Goal: Task Accomplishment & Management: Manage account settings

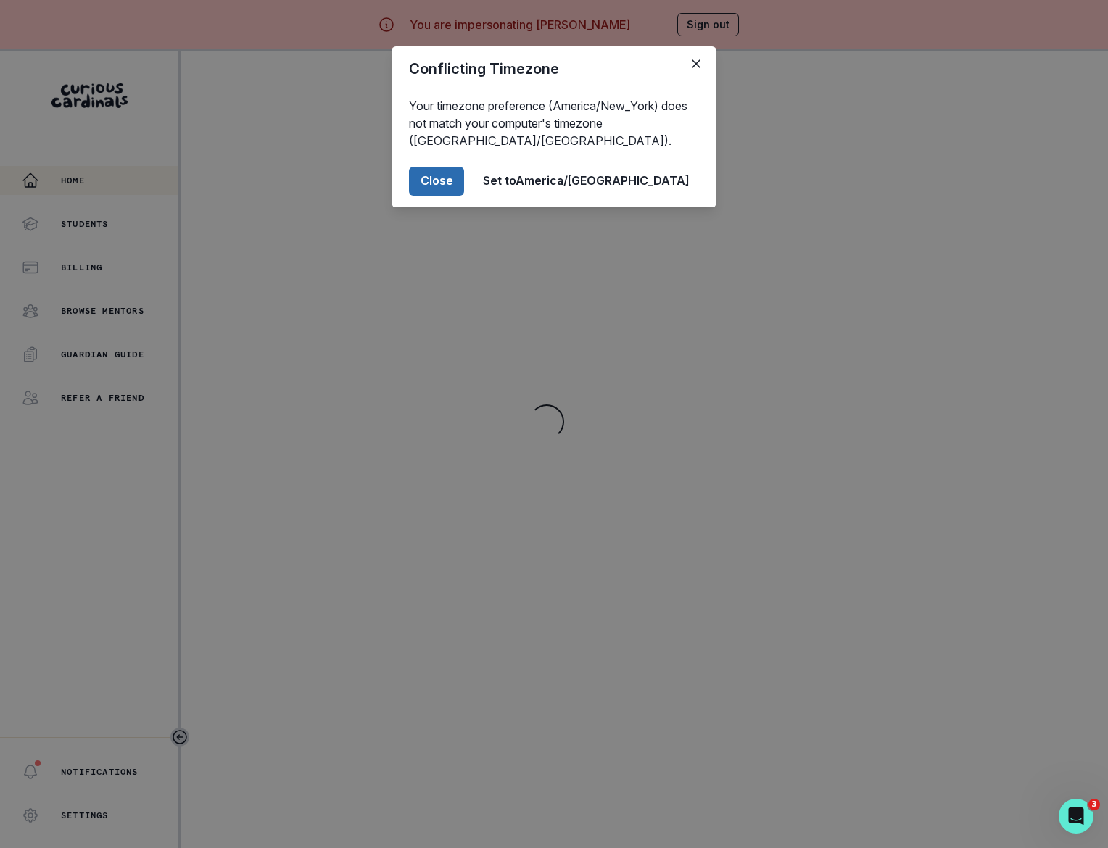
click at [464, 184] on button "Close" at bounding box center [436, 181] width 55 height 29
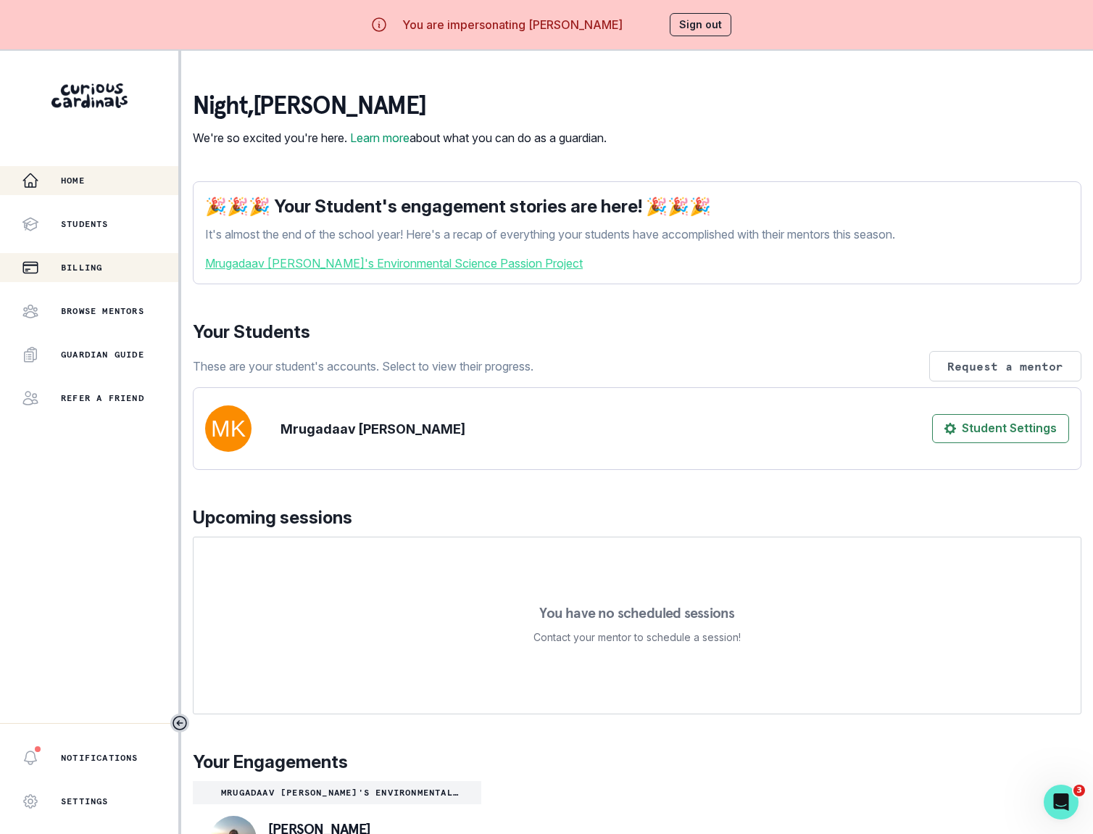
click at [76, 262] on p "Billing" at bounding box center [81, 268] width 41 height 12
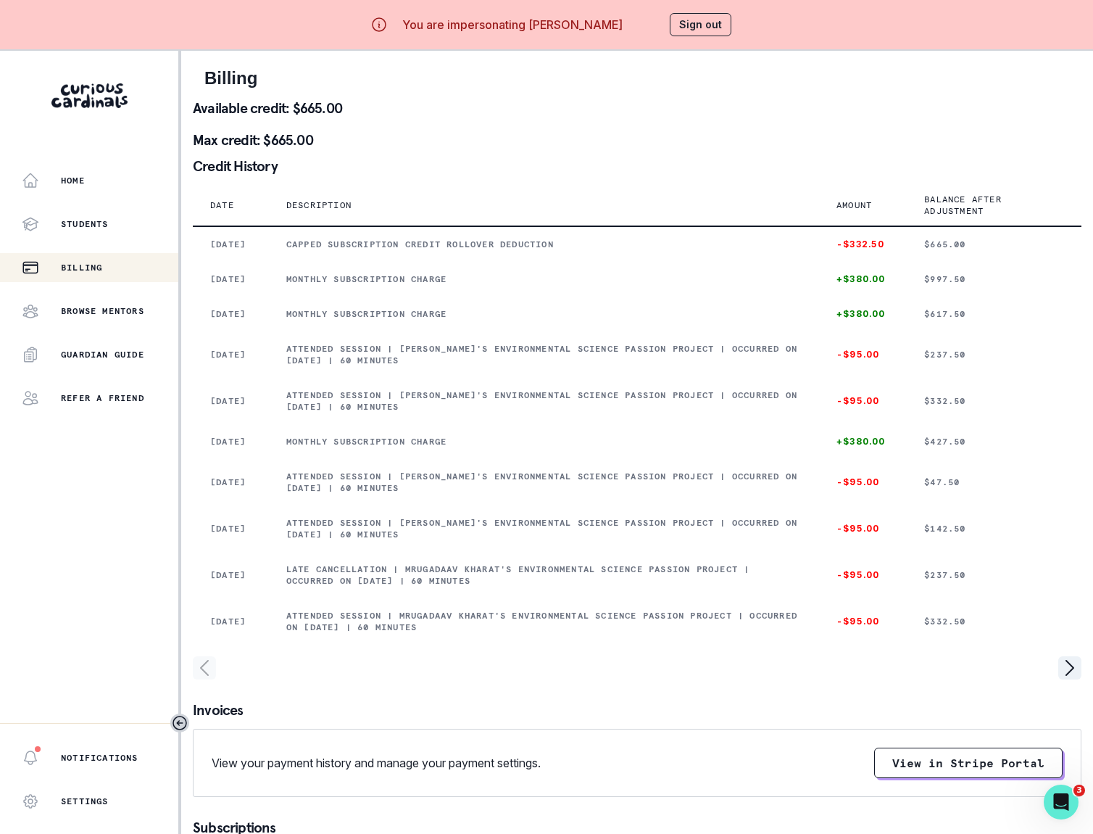
drag, startPoint x: 91, startPoint y: 180, endPoint x: 99, endPoint y: 180, distance: 8.0
click at [94, 180] on div "Home" at bounding box center [100, 180] width 157 height 17
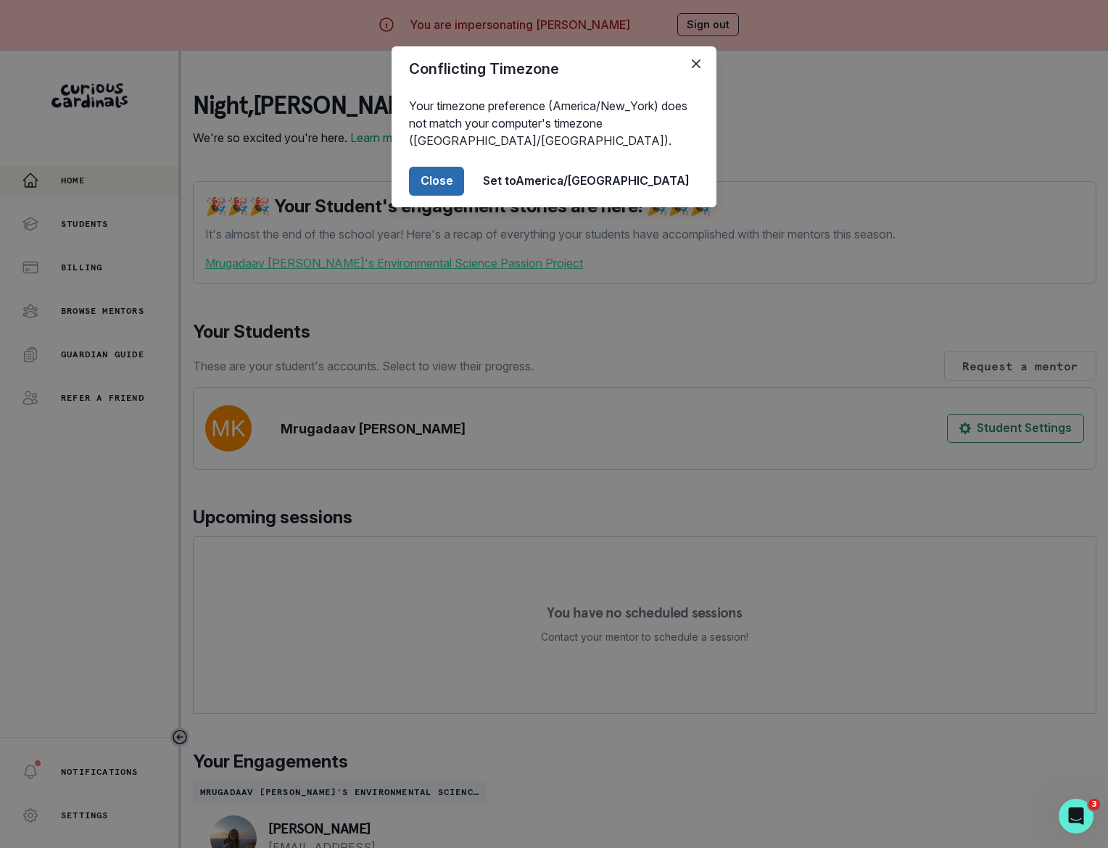
click at [464, 178] on button "Close" at bounding box center [436, 181] width 55 height 29
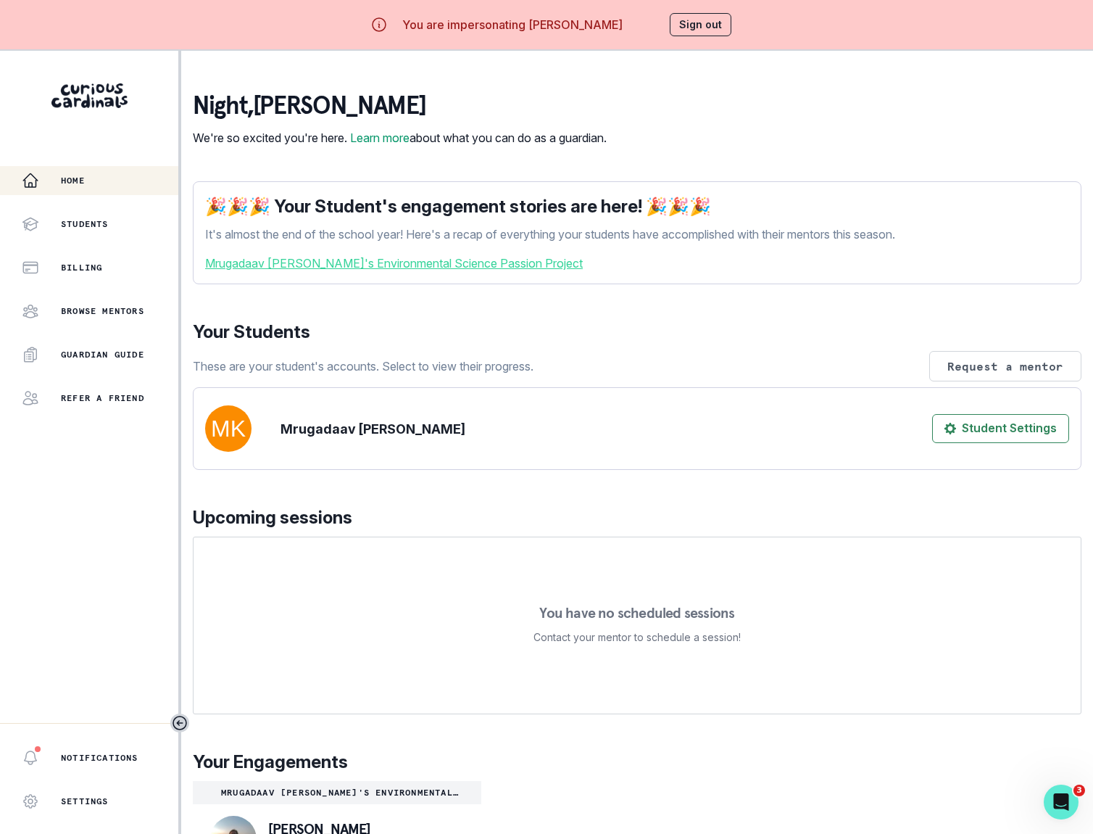
click at [700, 30] on button "Sign out" at bounding box center [701, 24] width 62 height 23
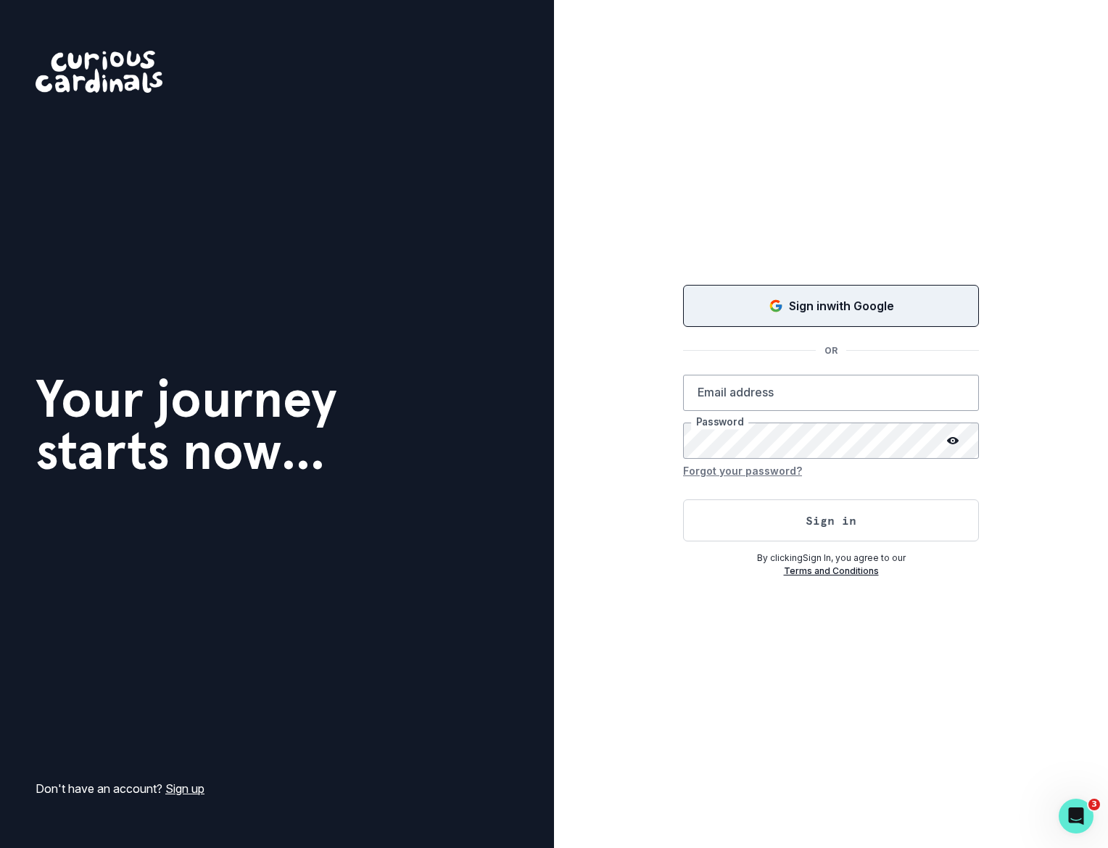
click at [710, 304] on div "Sign in with Google" at bounding box center [830, 305] width 259 height 17
